Goal: Task Accomplishment & Management: Manage account settings

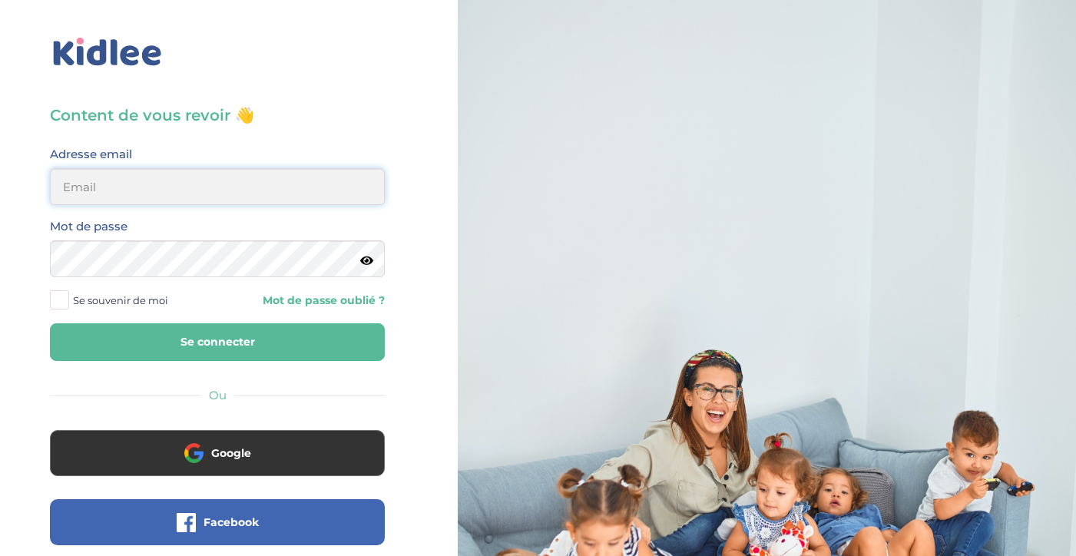
type input "elise.philippakis@gmail.com"
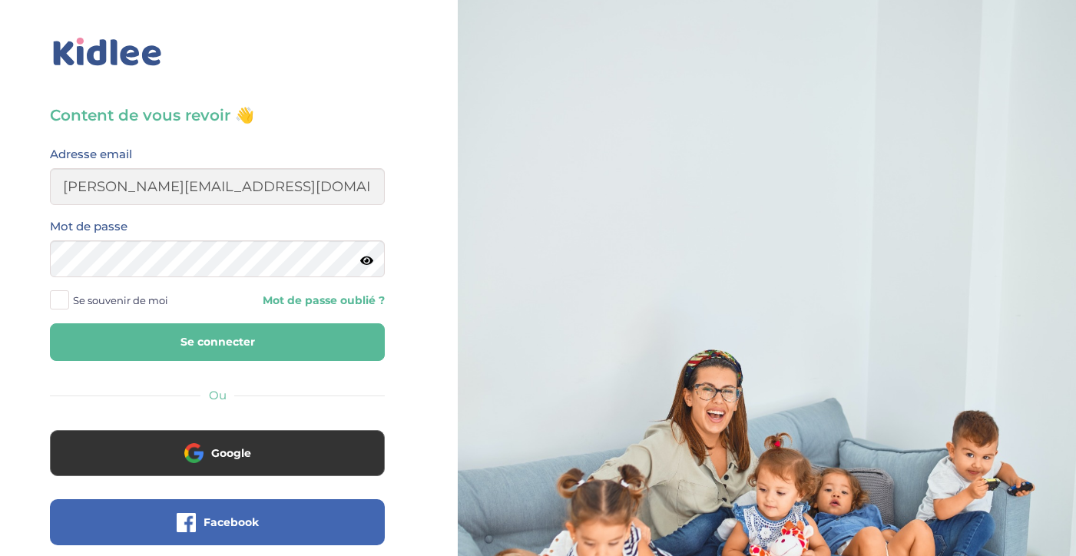
click at [61, 303] on span at bounding box center [59, 299] width 19 height 19
click at [0, 0] on input "Se souvenir de moi" at bounding box center [0, 0] width 0 height 0
click at [146, 346] on button "Se connecter" at bounding box center [217, 342] width 335 height 38
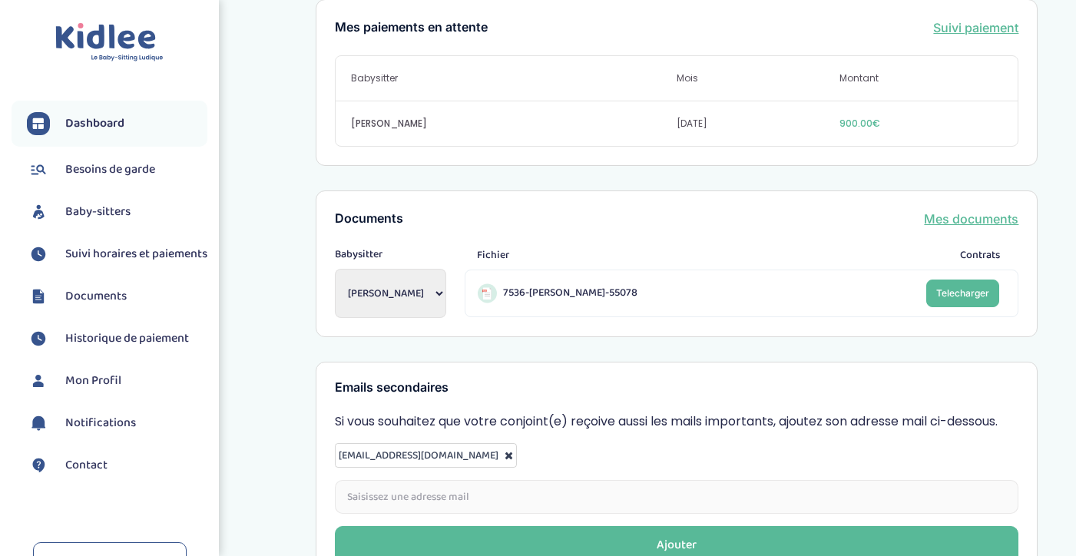
scroll to position [606, 0]
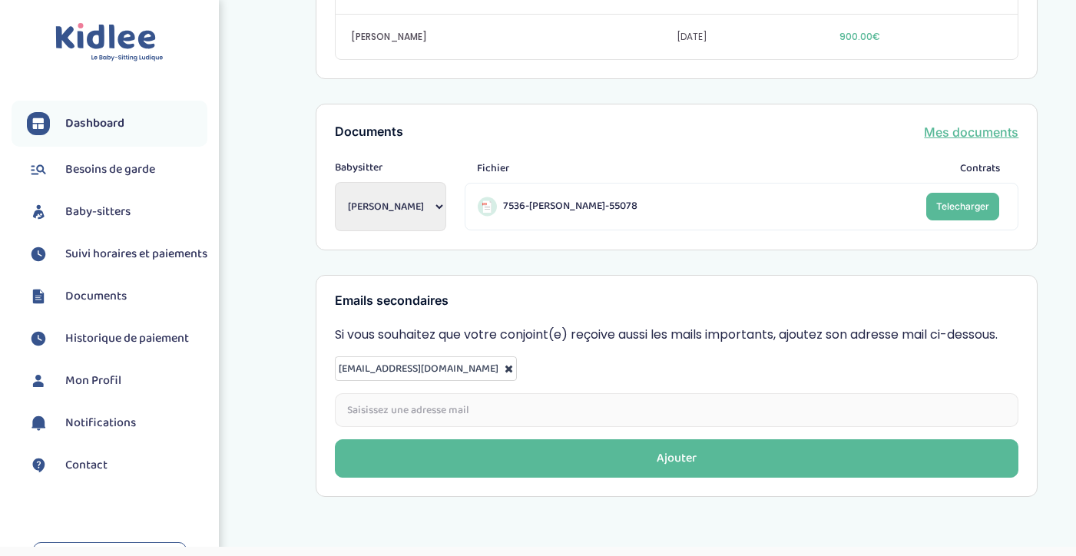
click at [101, 258] on span "Suivi horaires et paiements" at bounding box center [136, 254] width 142 height 18
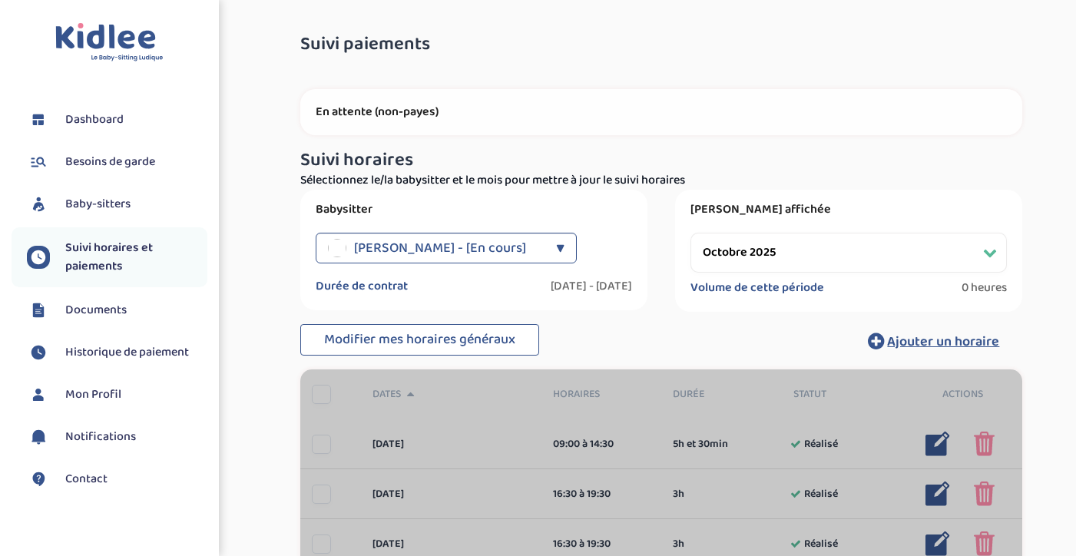
select select "octobre 2025"
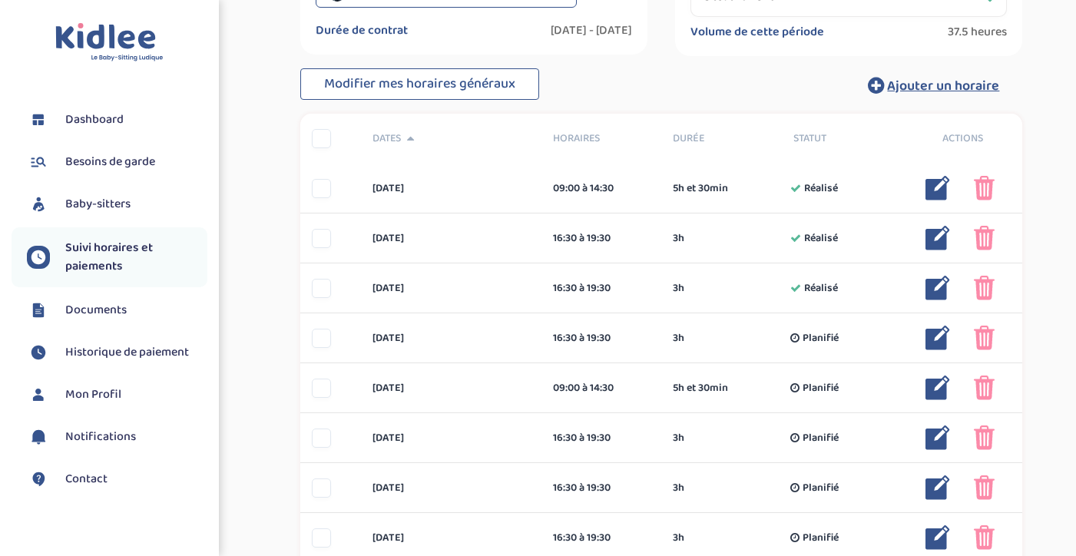
scroll to position [256, 0]
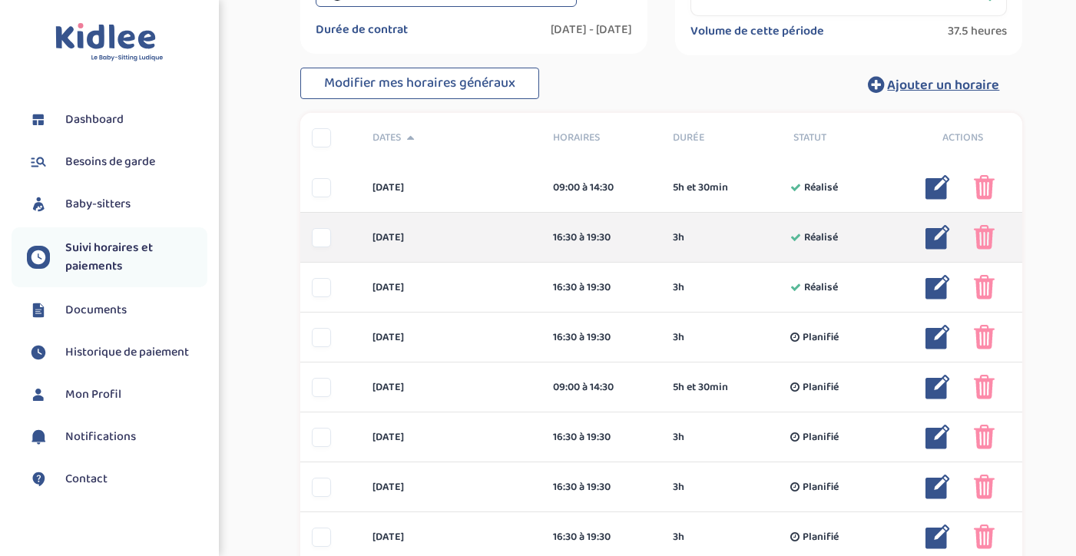
click at [935, 237] on img at bounding box center [937, 237] width 25 height 25
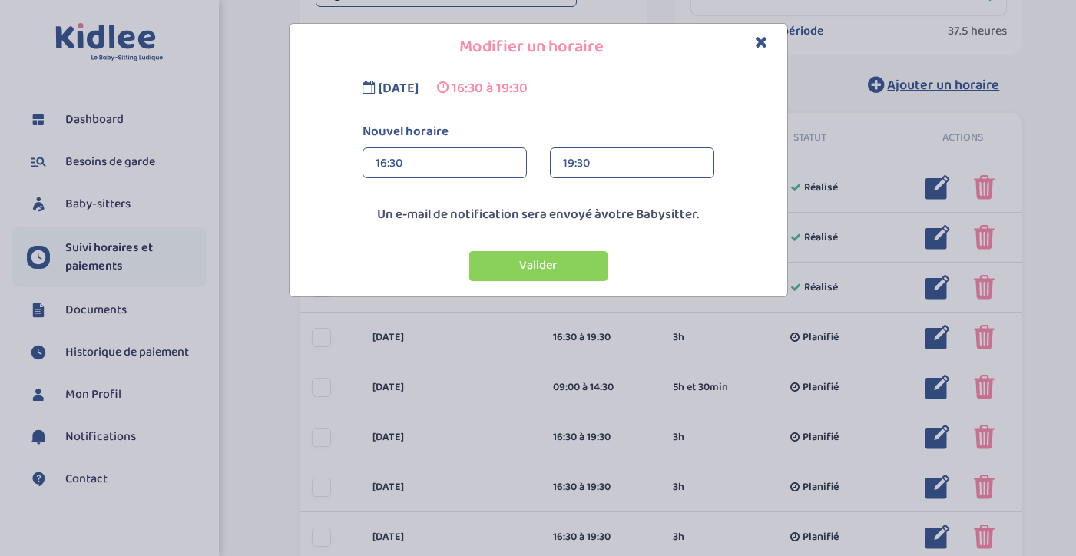
click at [596, 157] on div "19:30" at bounding box center [632, 163] width 138 height 31
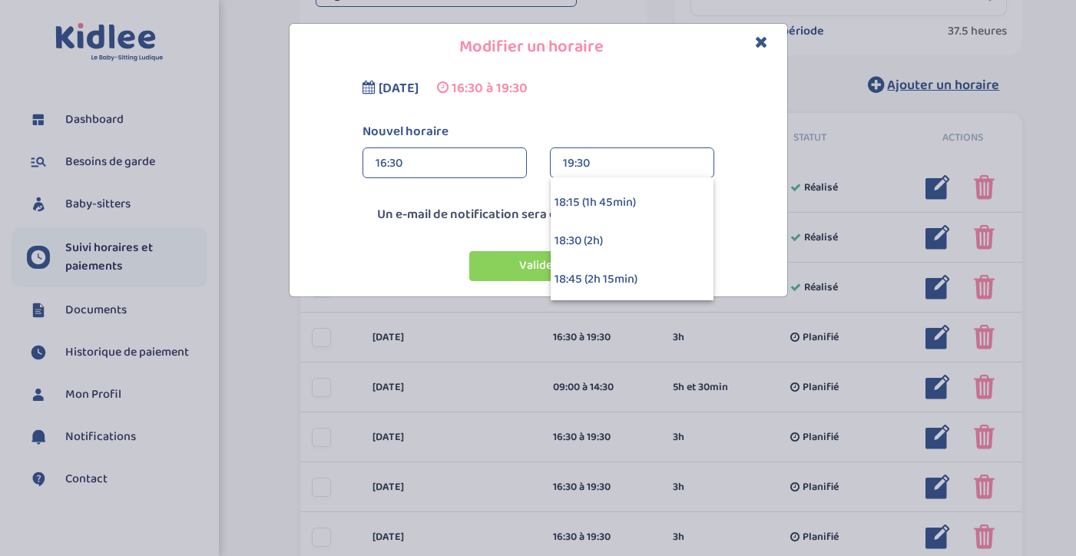
scroll to position [225, 0]
click at [596, 240] on div "18:30 (2h)" at bounding box center [631, 240] width 163 height 38
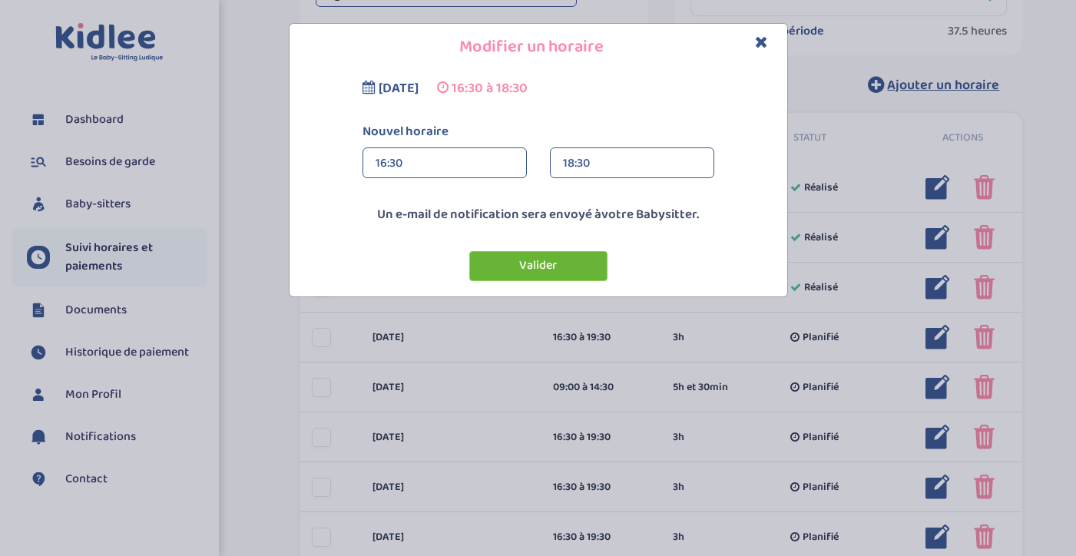
click at [529, 266] on button "Valider" at bounding box center [538, 266] width 138 height 30
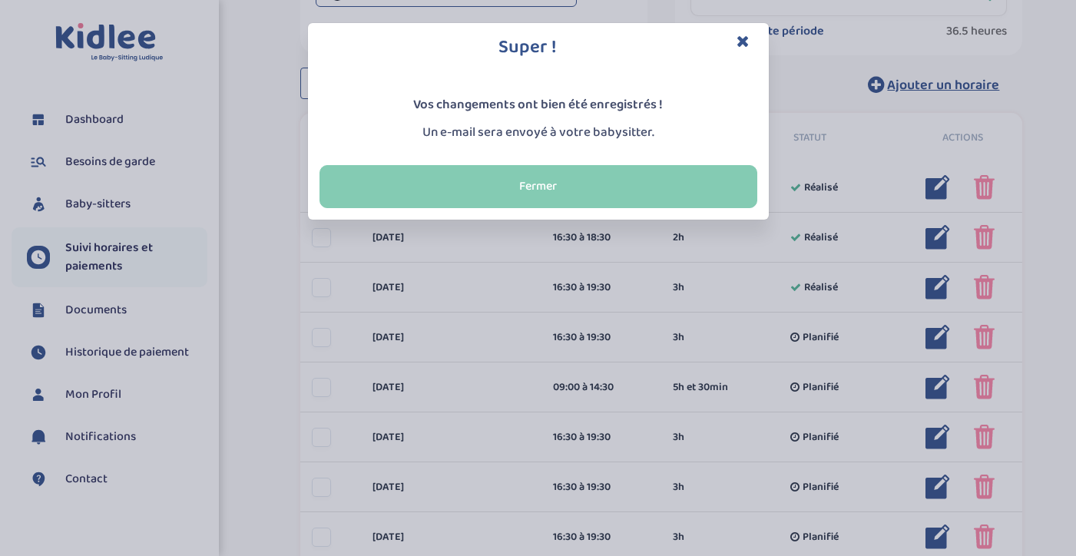
click at [617, 185] on button "Fermer" at bounding box center [538, 186] width 438 height 43
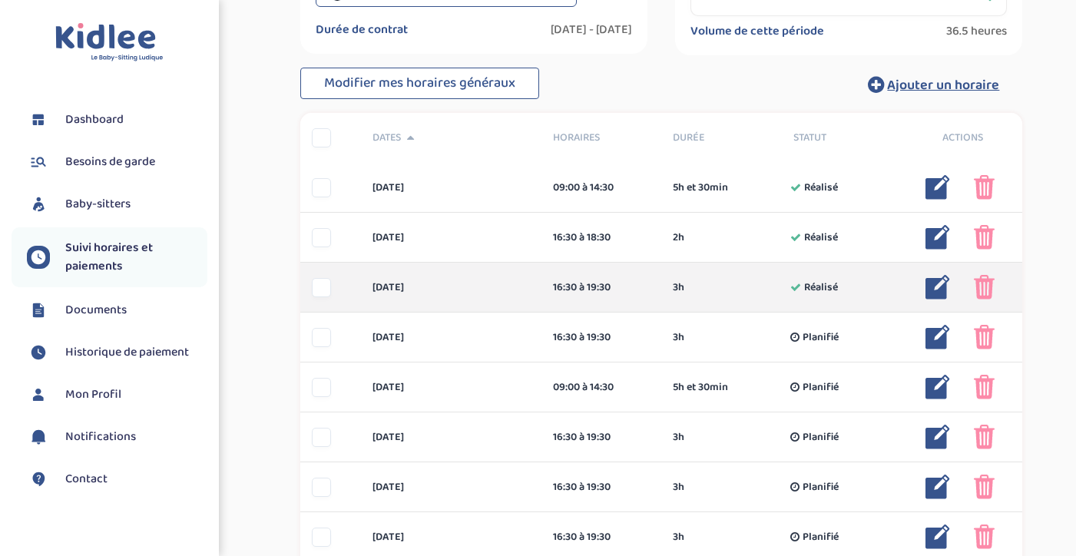
click at [937, 289] on img at bounding box center [937, 287] width 25 height 25
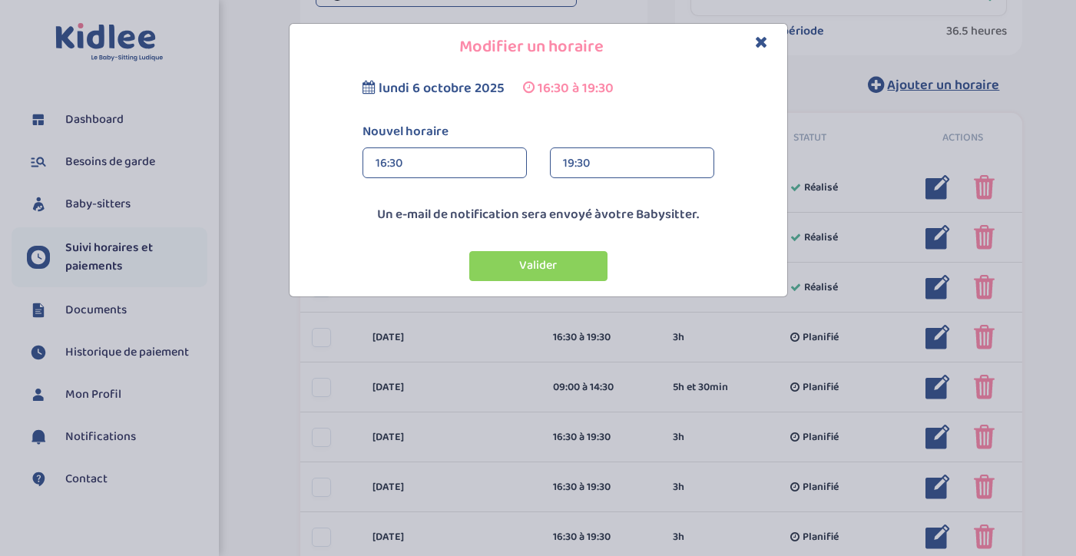
click at [603, 160] on div "19:30" at bounding box center [632, 163] width 138 height 31
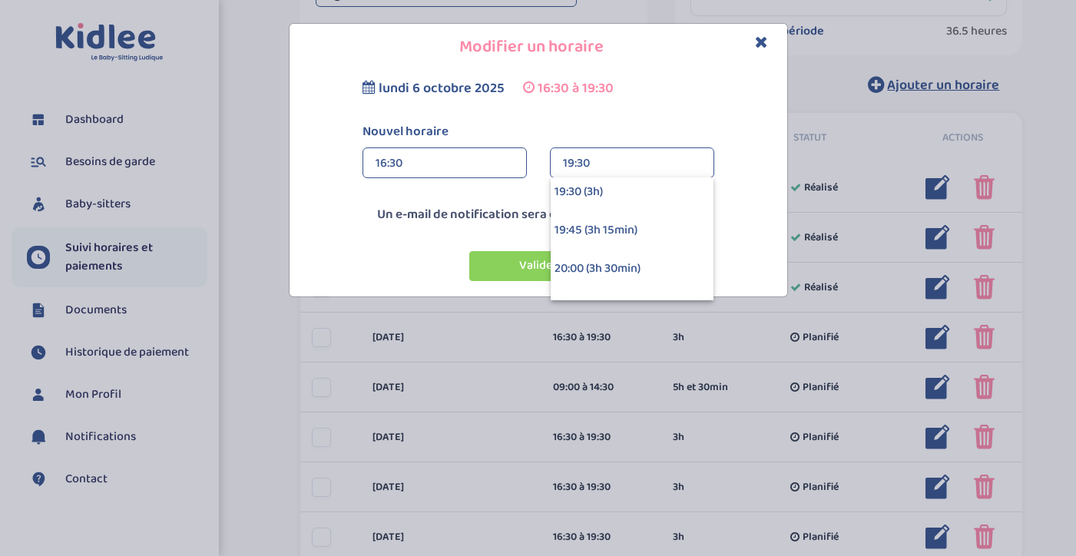
scroll to position [433, 0]
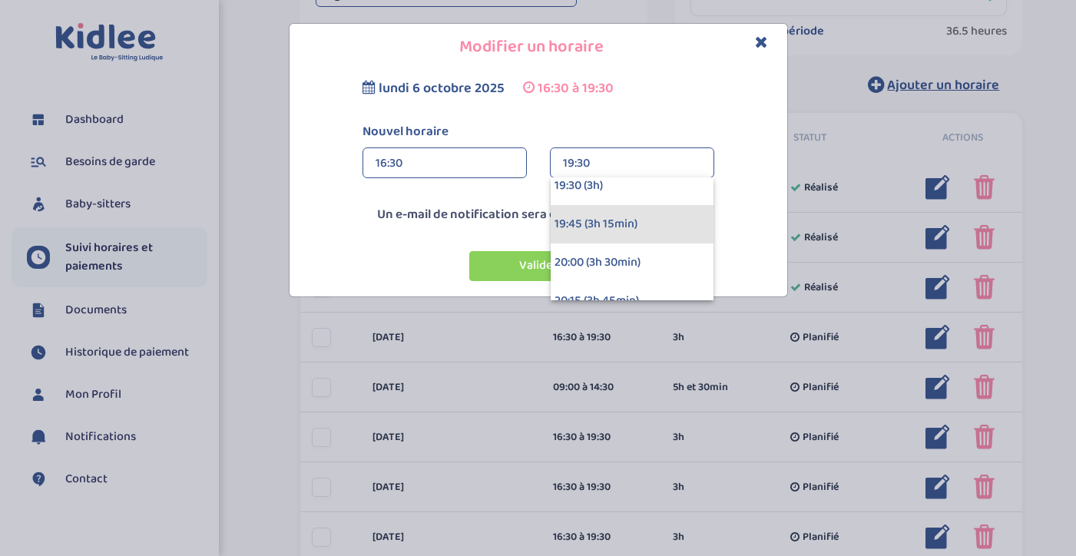
click at [619, 224] on div "19:45 (3h 15min)" at bounding box center [631, 224] width 163 height 38
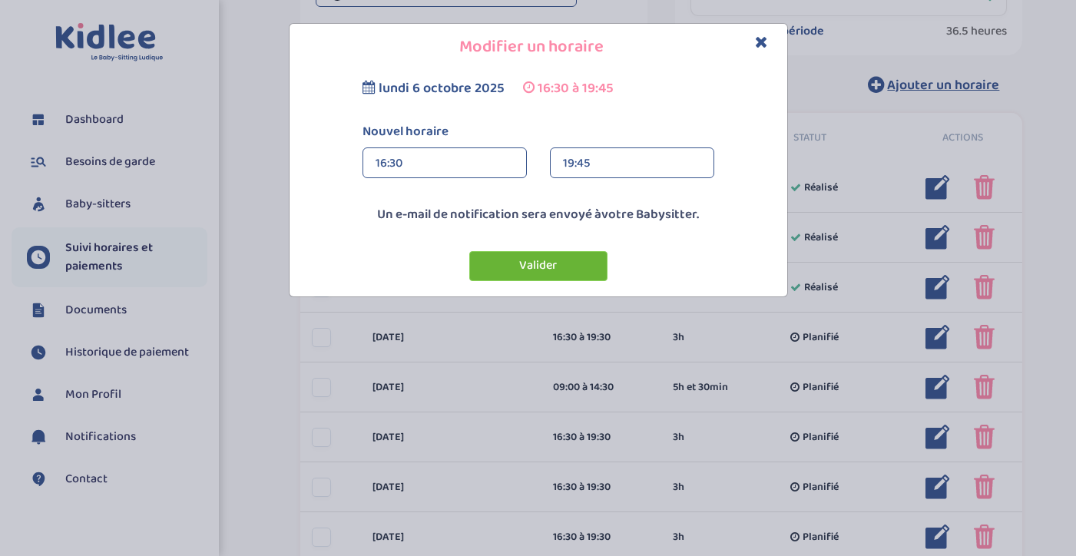
click at [560, 263] on button "Valider" at bounding box center [538, 266] width 138 height 30
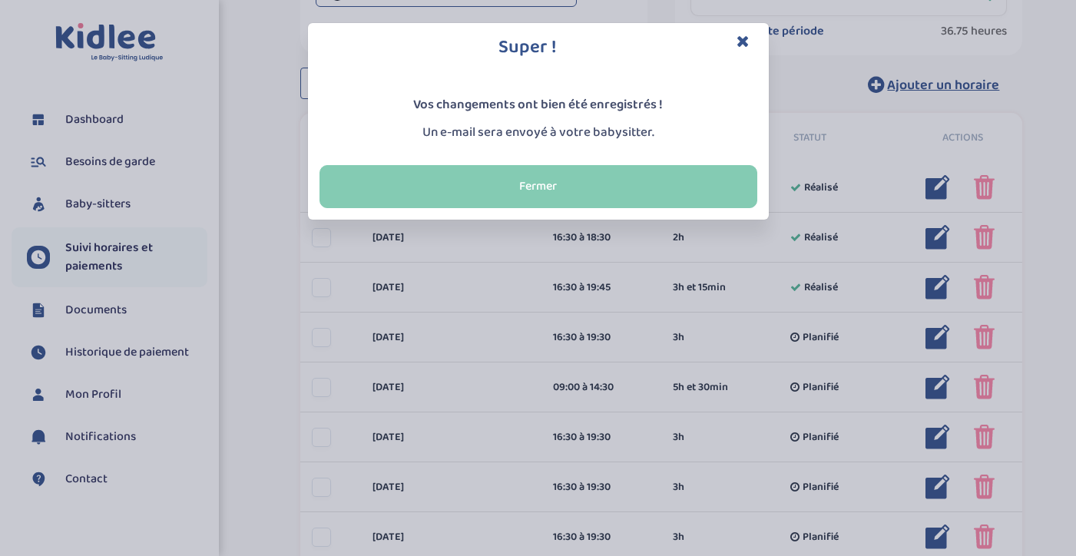
click at [587, 186] on button "Fermer" at bounding box center [538, 186] width 438 height 43
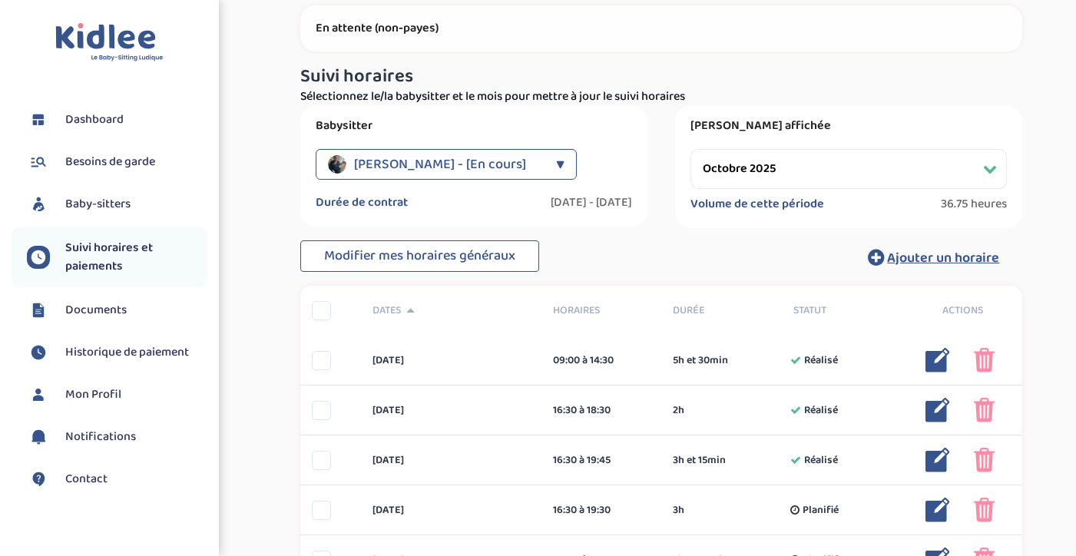
scroll to position [0, 0]
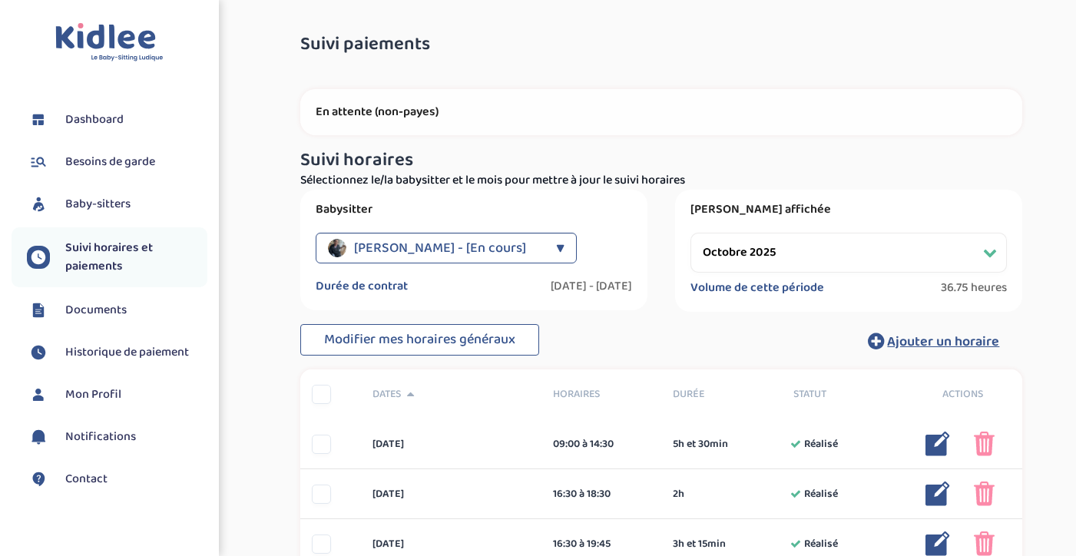
click at [91, 397] on span "Mon Profil" at bounding box center [93, 394] width 56 height 18
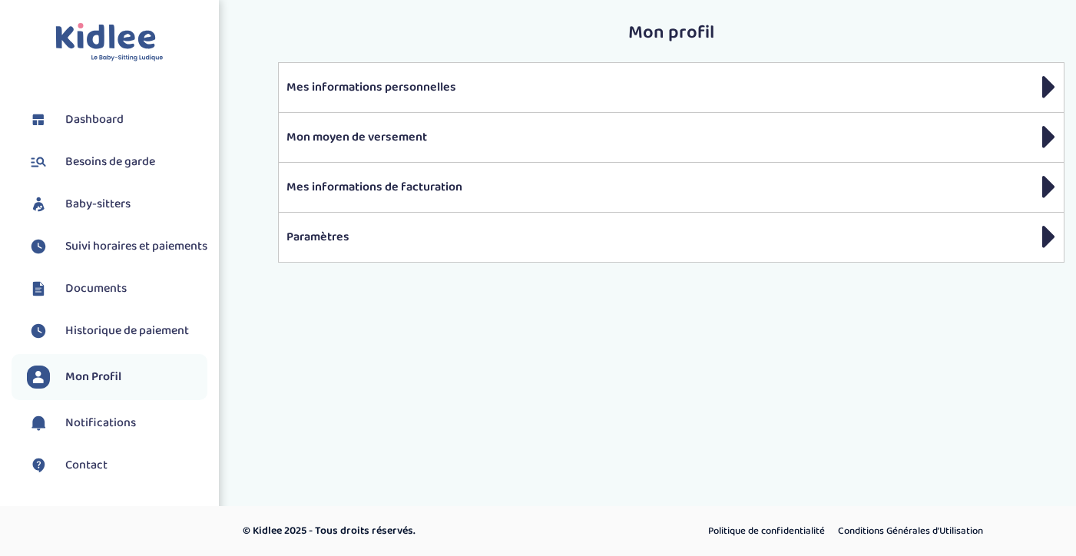
click at [106, 167] on span "Besoins de garde" at bounding box center [110, 162] width 90 height 18
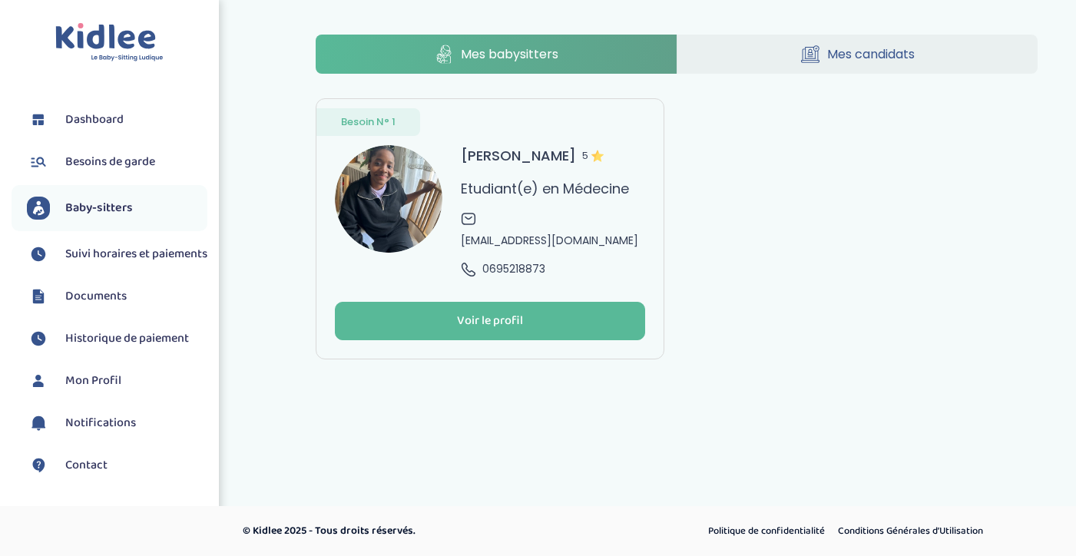
click at [96, 306] on span "Documents" at bounding box center [95, 296] width 61 height 18
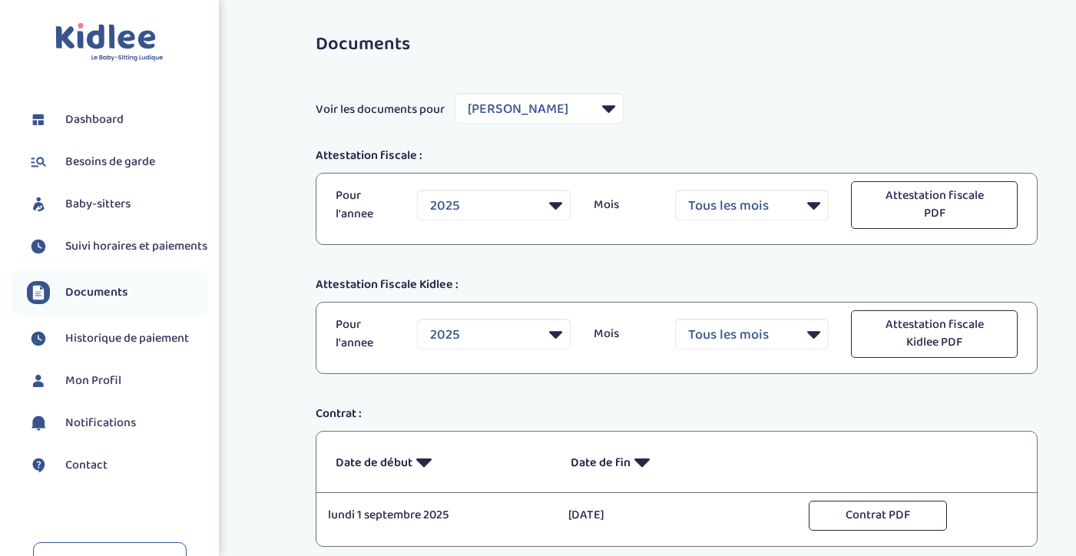
select select "35995"
select select "2025"
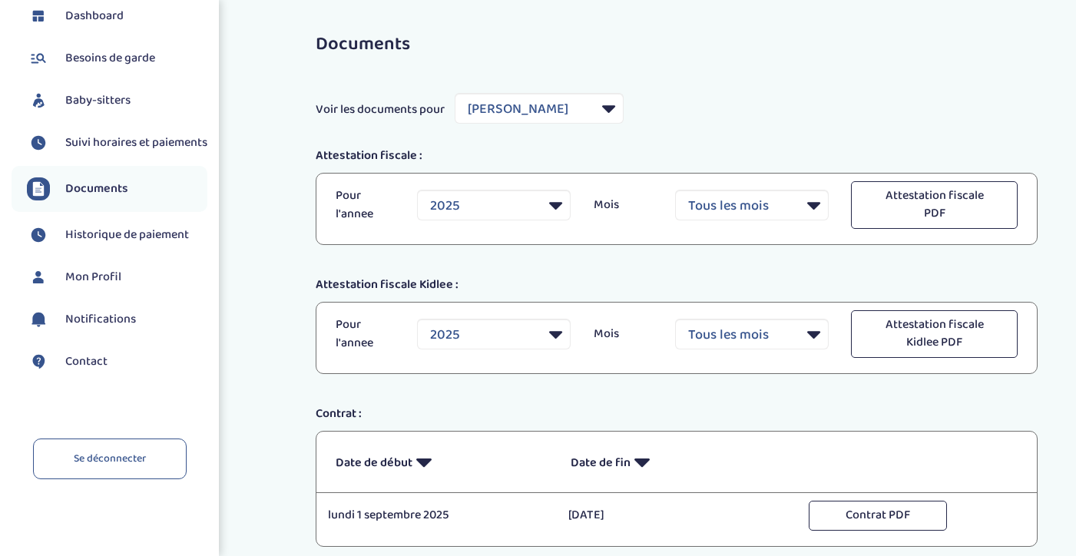
click at [84, 359] on span "Contact" at bounding box center [86, 361] width 42 height 18
